Goal: Check status

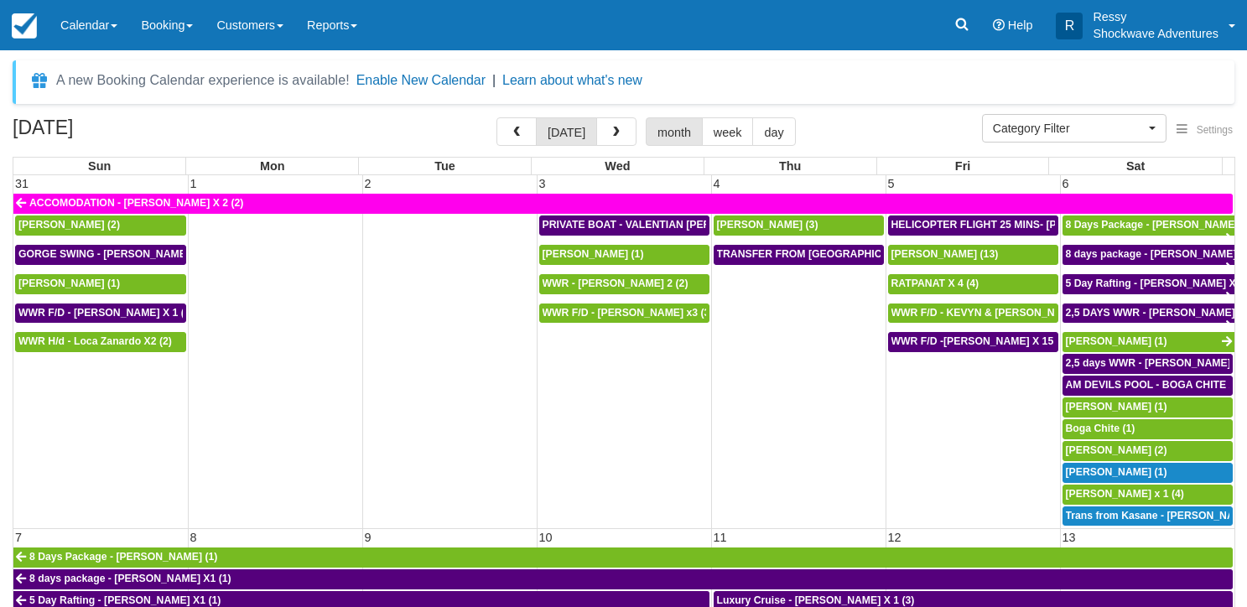
select select
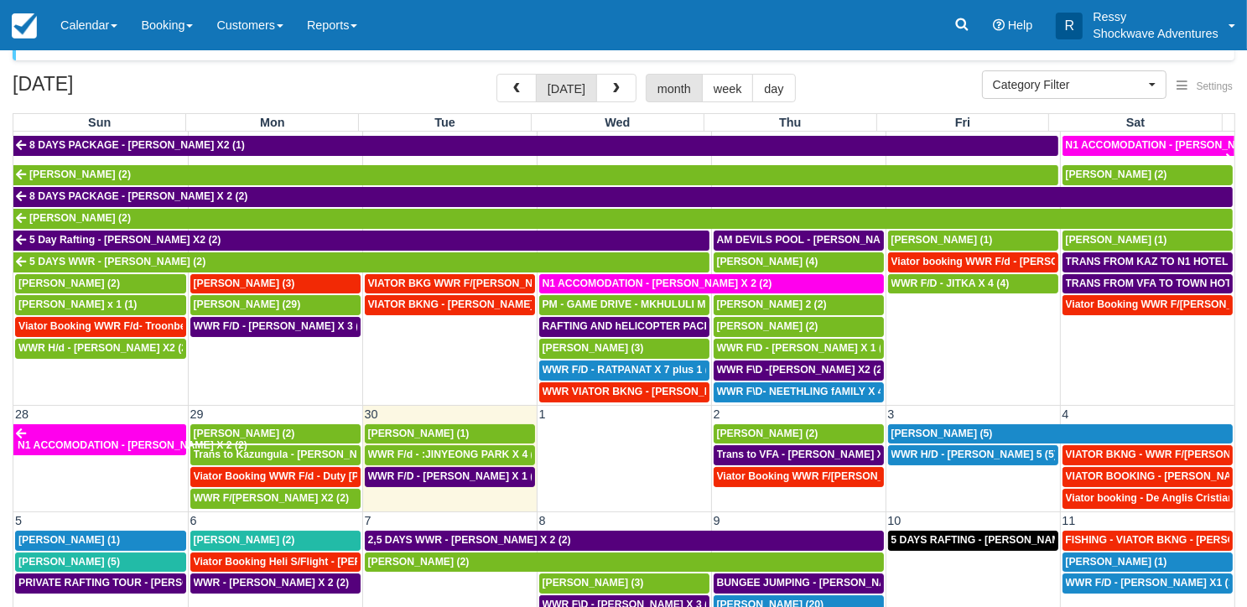
scroll to position [148, 0]
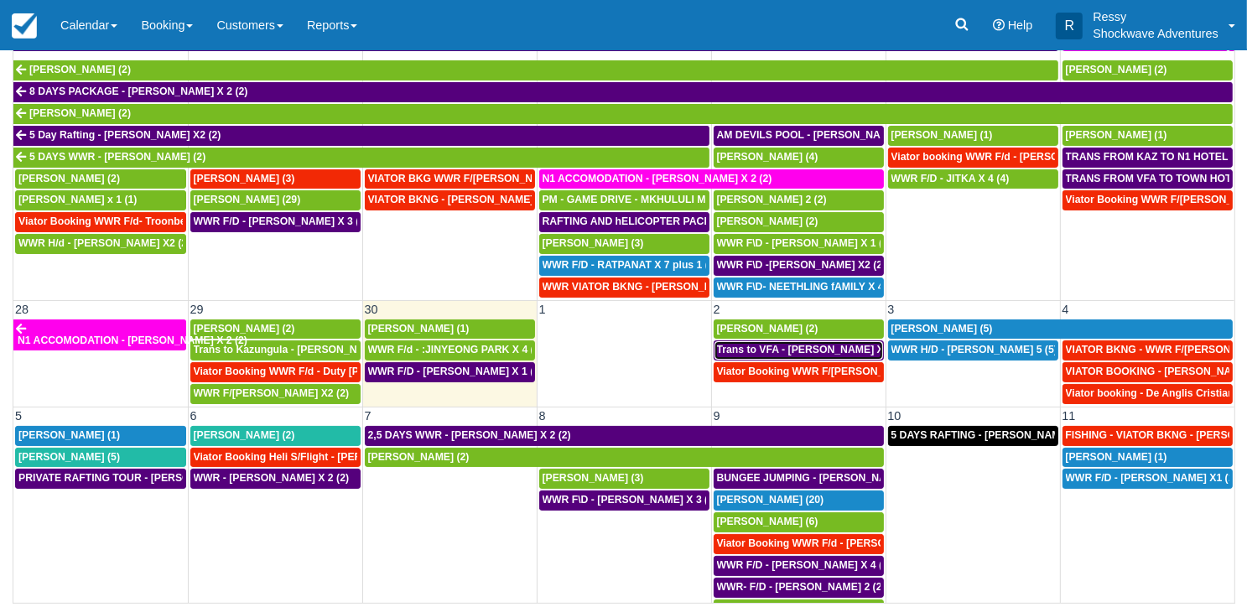
click at [829, 344] on span "Trans to VFA - [PERSON_NAME] X 2 (2)" at bounding box center [812, 350] width 191 height 12
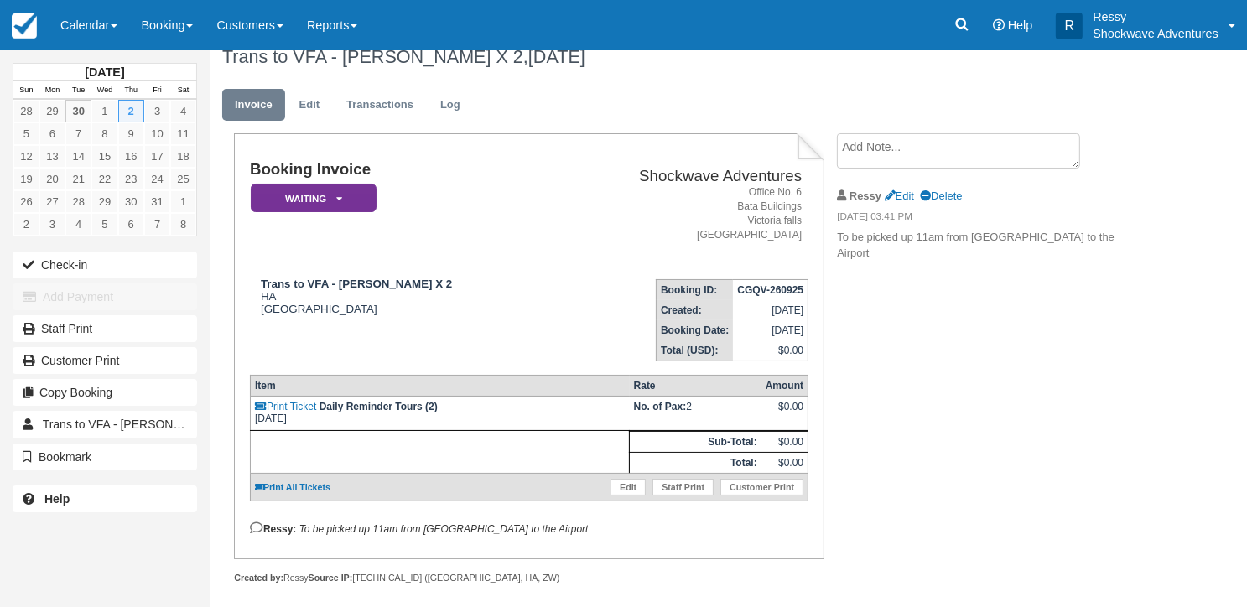
scroll to position [30, 0]
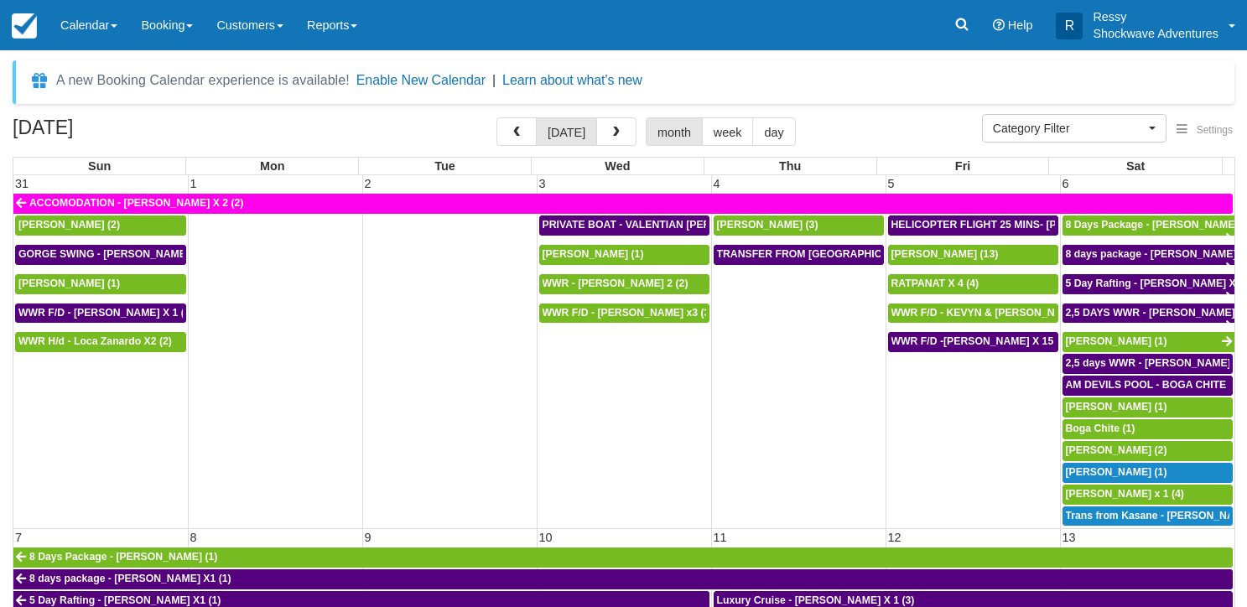
select select
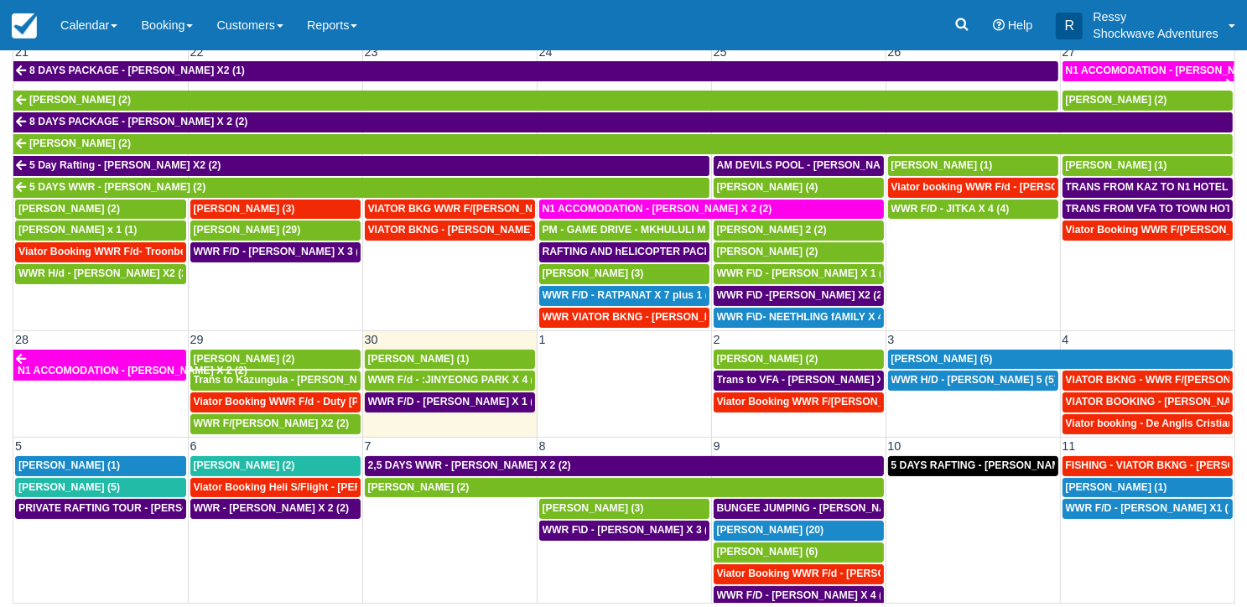
scroll to position [821, 0]
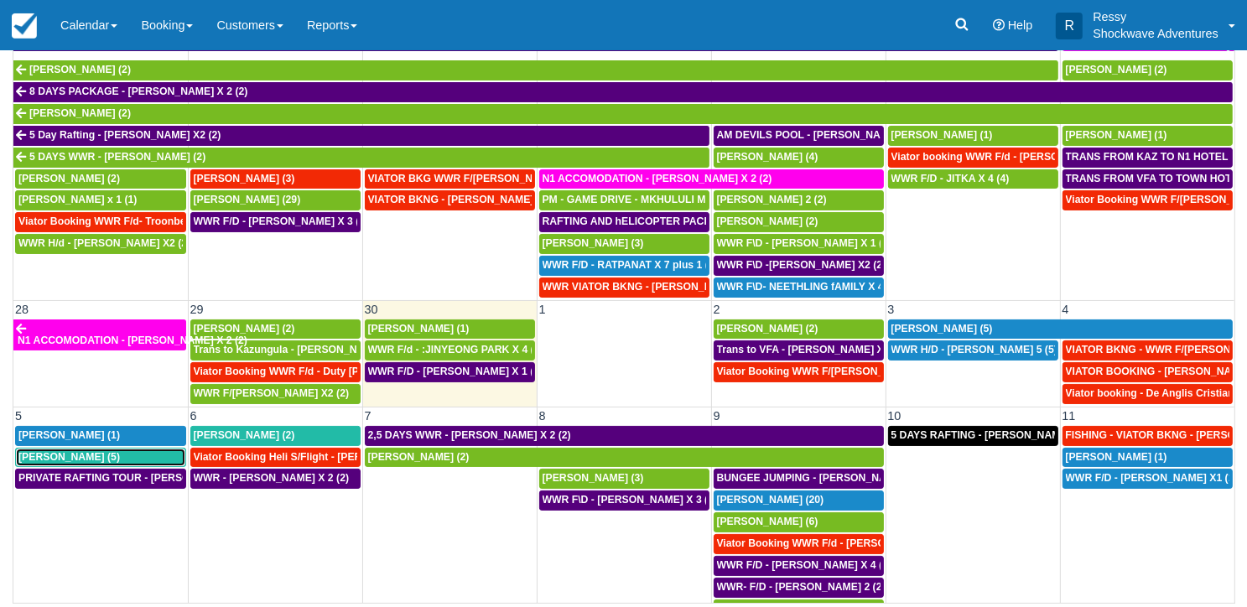
click at [103, 451] on div "Don Carlson (5)" at bounding box center [100, 457] width 164 height 13
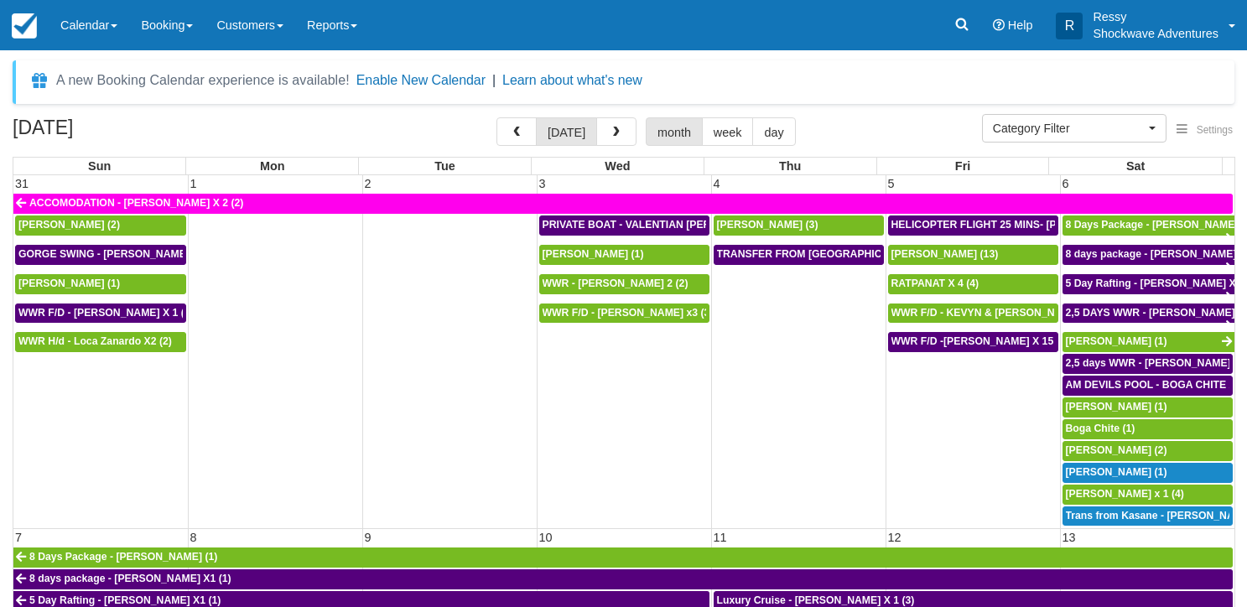
select select
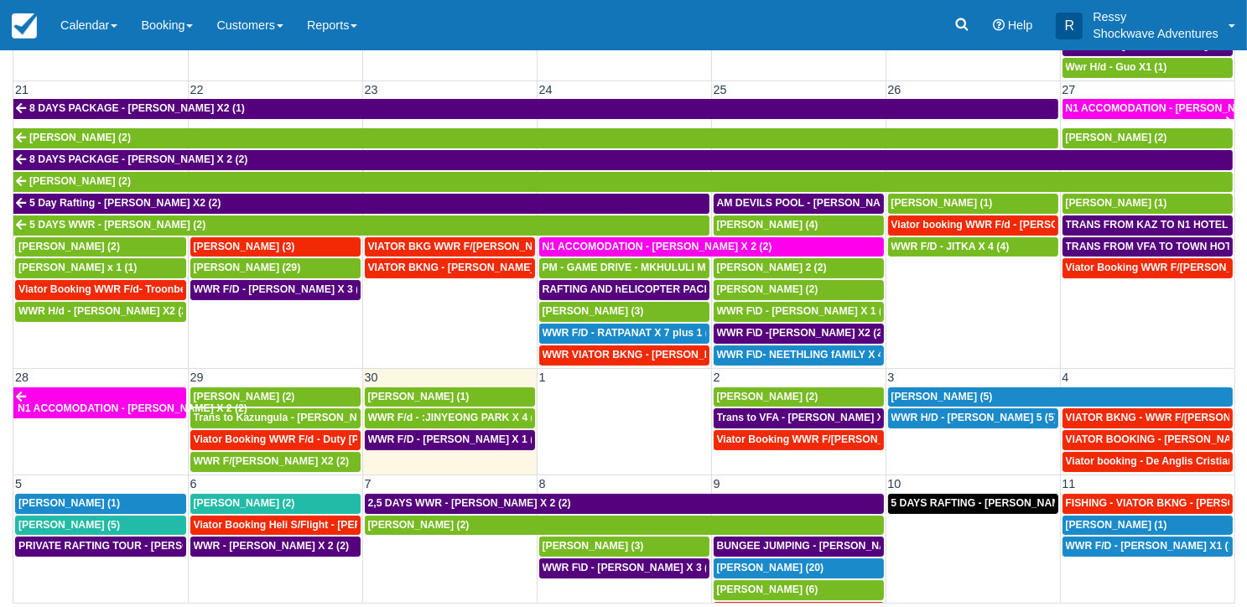
scroll to position [821, 0]
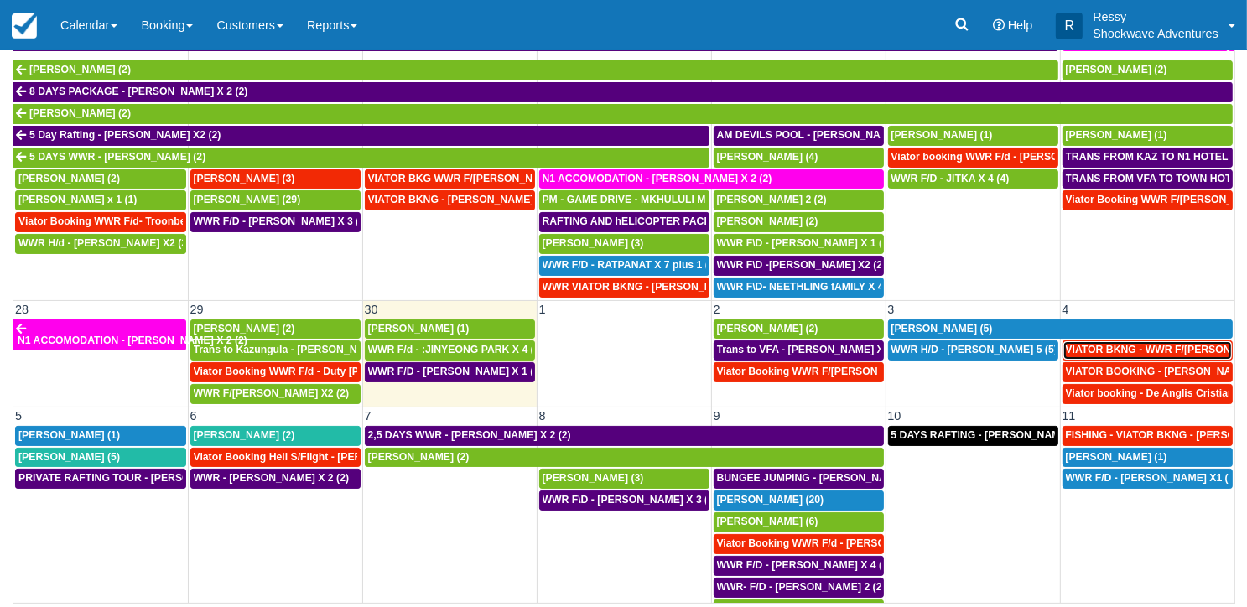
click at [1105, 344] on span "VIATOR BKNG - WWR F/[PERSON_NAME] 3 (3)" at bounding box center [1180, 350] width 229 height 12
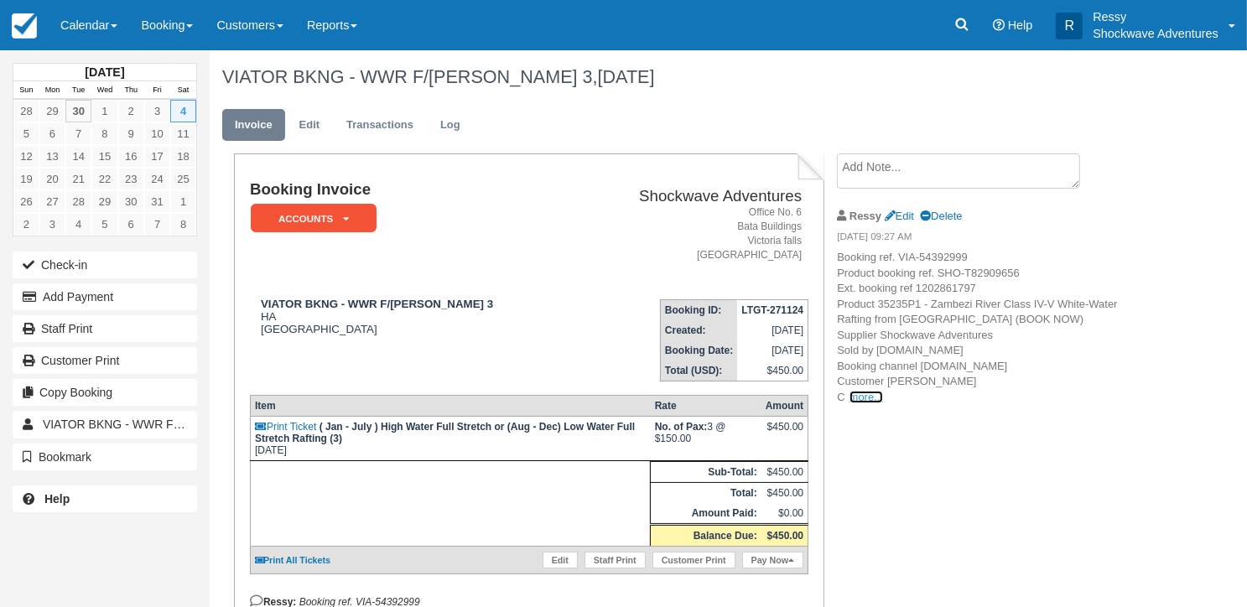
click at [855, 398] on link "more..." at bounding box center [867, 397] width 34 height 13
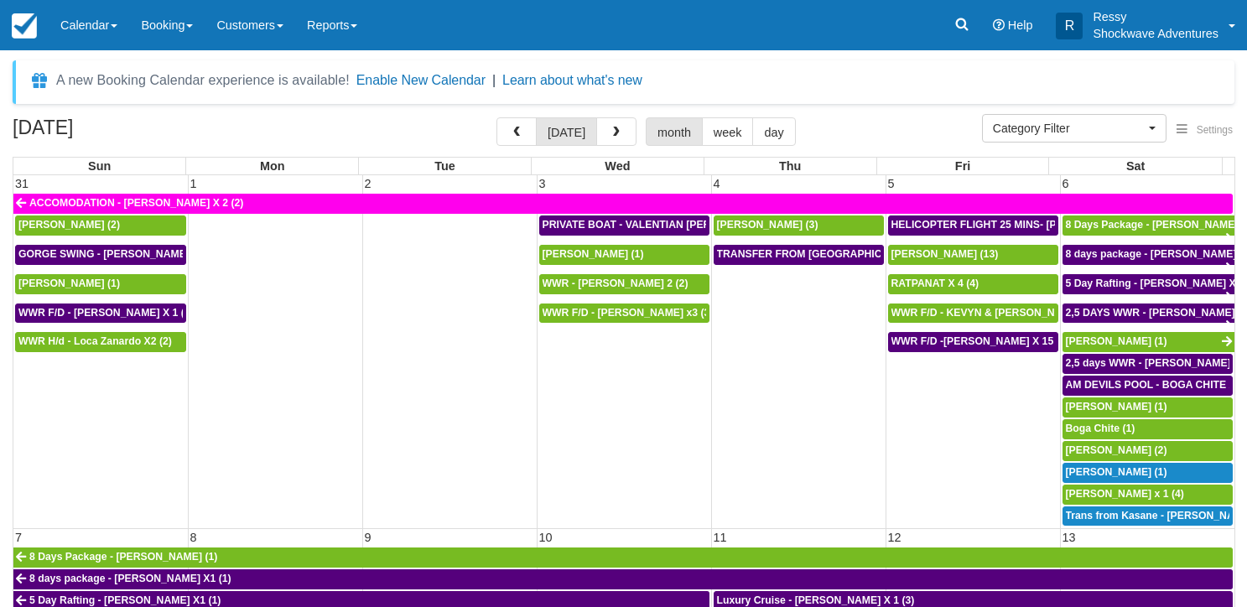
select select
